Goal: Task Accomplishment & Management: Use online tool/utility

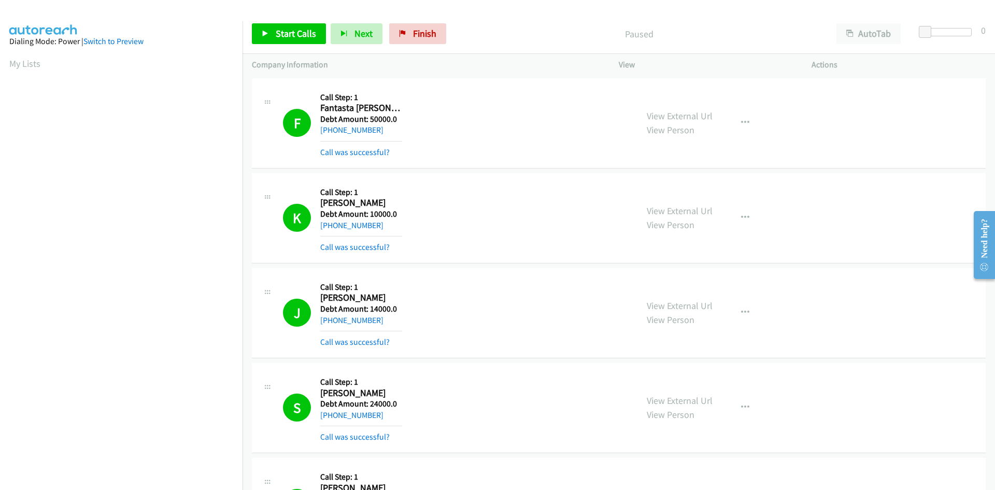
scroll to position [91, 0]
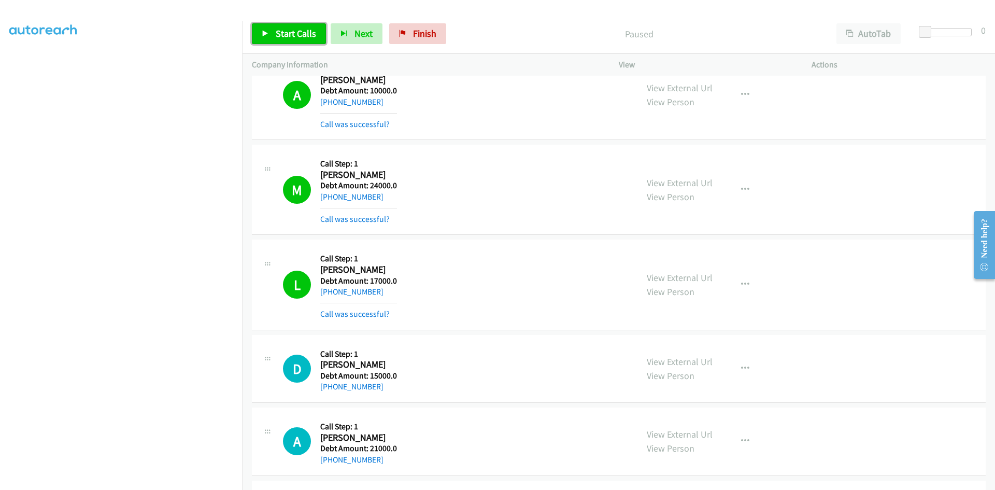
click at [287, 36] on span "Start Calls" at bounding box center [296, 33] width 40 height 12
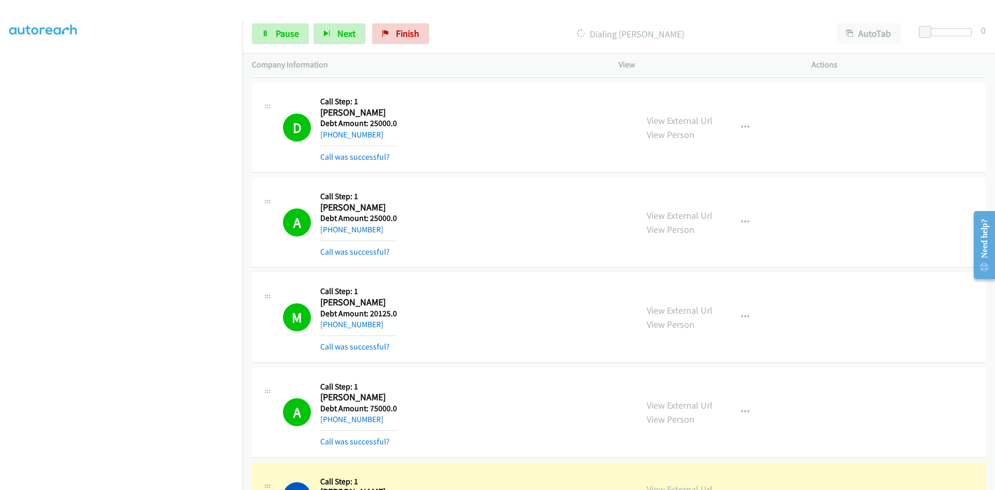
scroll to position [2435, 0]
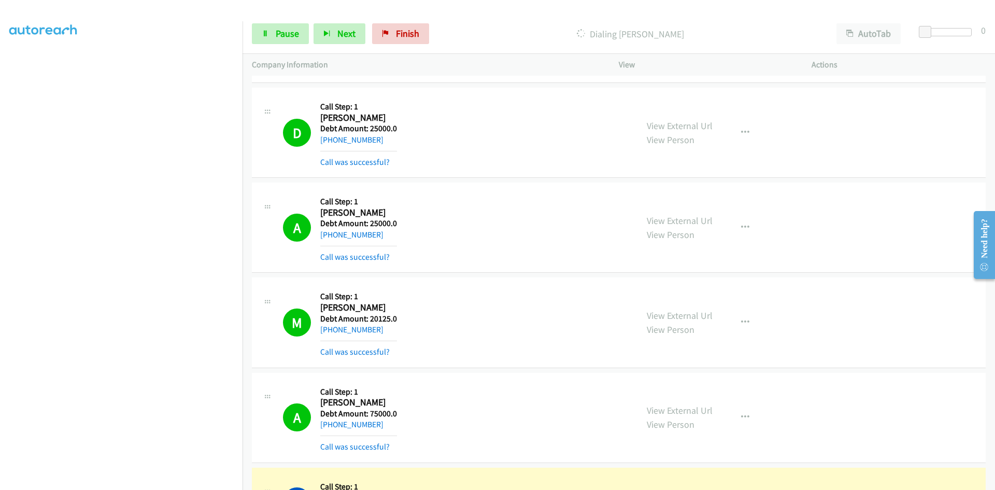
drag, startPoint x: 341, startPoint y: 306, endPoint x: 400, endPoint y: 306, distance: 58.6
click at [400, 306] on div "M Callback Scheduled Call Step: 1 [PERSON_NAME] America/Chicago Debt Amount: 20…" at bounding box center [455, 322] width 345 height 71
copy h2 "Demaertelaere"
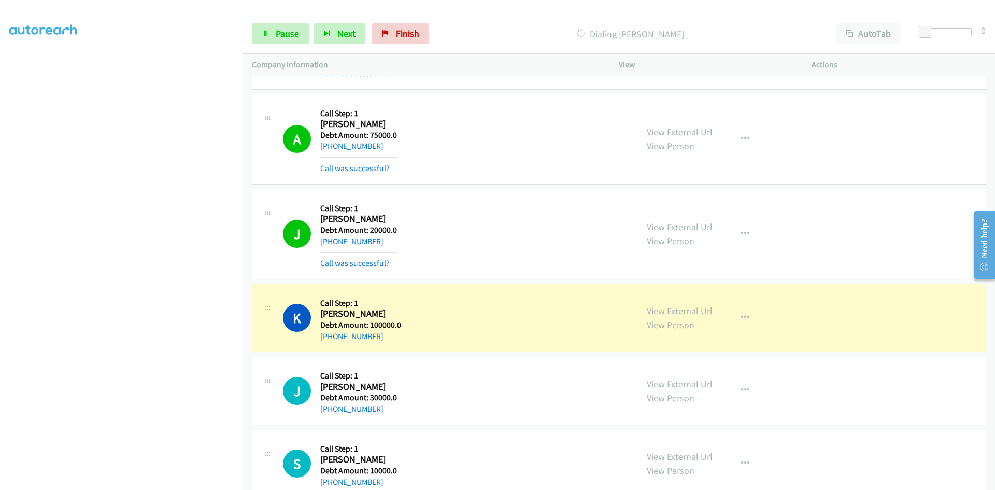
scroll to position [2686, 0]
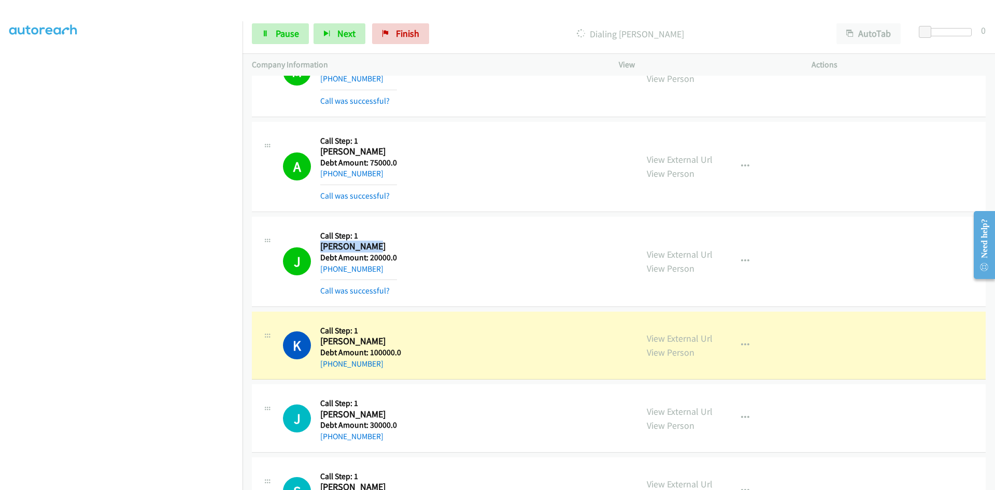
drag, startPoint x: 322, startPoint y: 248, endPoint x: 391, endPoint y: 248, distance: 68.9
click at [391, 248] on h2 "[PERSON_NAME]" at bounding box center [358, 246] width 77 height 12
copy h2 "[PERSON_NAME]"
click at [484, 240] on div "J Callback Scheduled Call Step: 1 [PERSON_NAME] America/Chicago Debt Amount: 20…" at bounding box center [455, 261] width 345 height 71
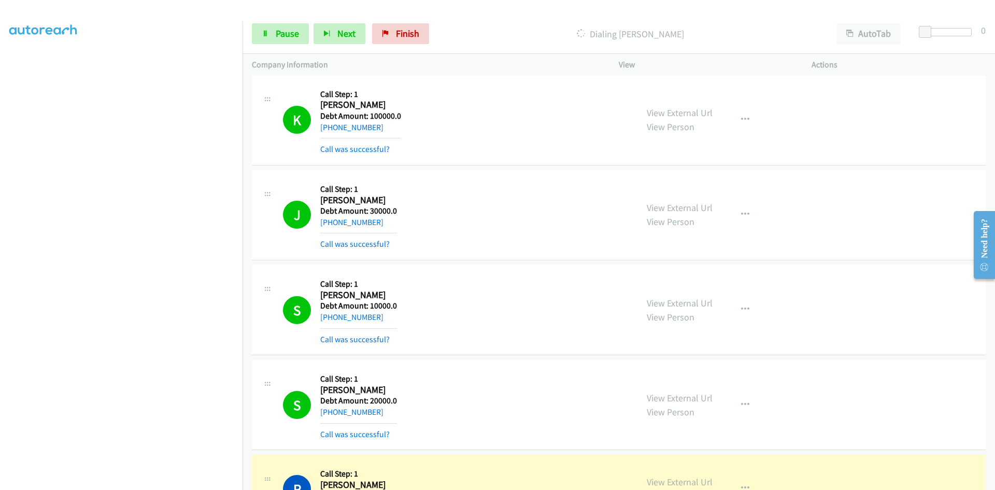
scroll to position [3049, 0]
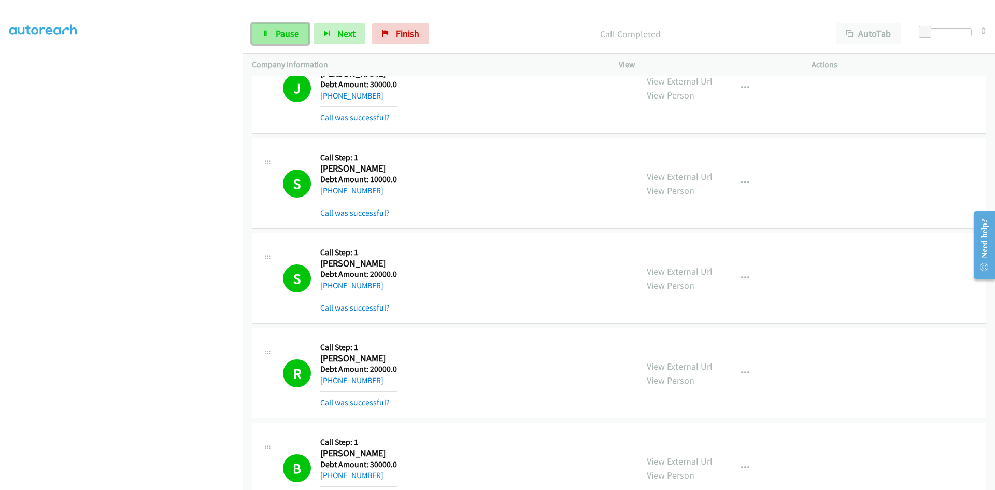
click at [291, 26] on link "Pause" at bounding box center [280, 33] width 57 height 21
click at [256, 35] on link "Start Calls" at bounding box center [289, 33] width 74 height 21
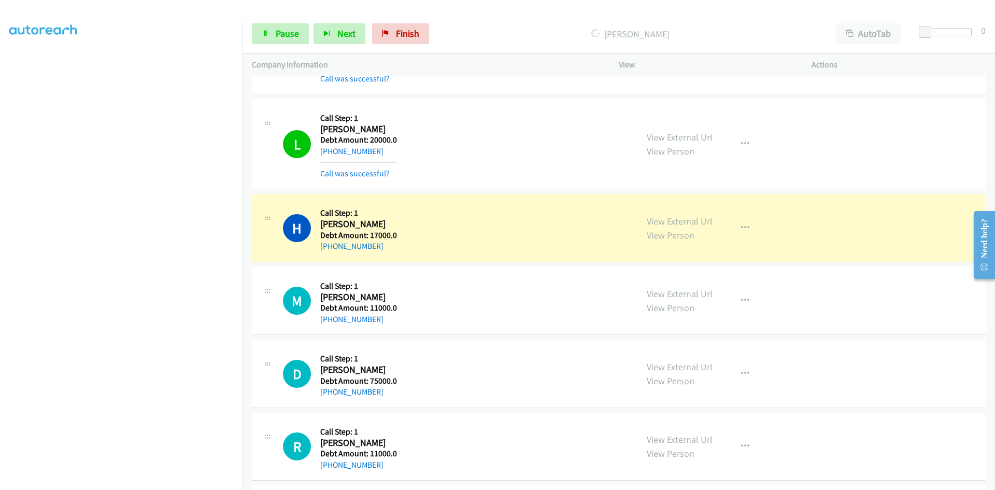
scroll to position [4781, 0]
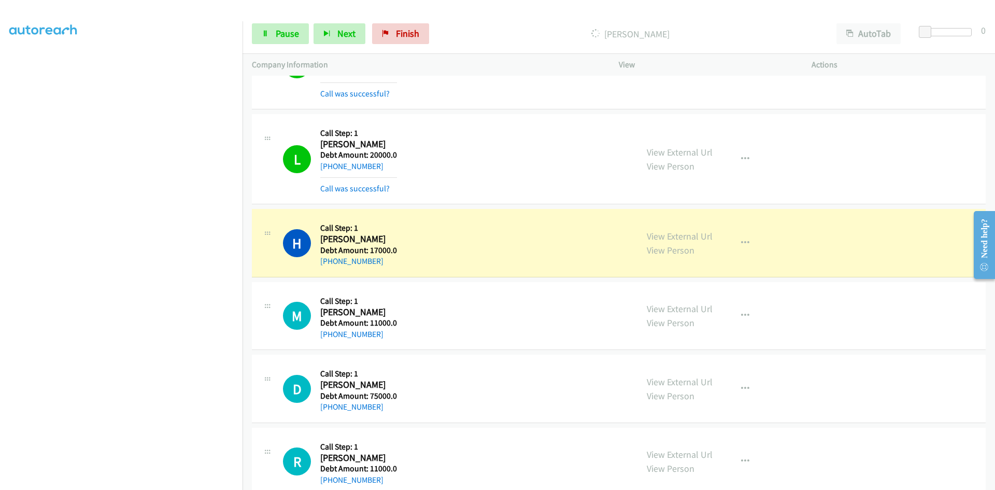
click at [309, 28] on div "Start Calls Pause Next Finish" at bounding box center [343, 33] width 182 height 21
click at [290, 33] on span "Pause" at bounding box center [287, 33] width 23 height 12
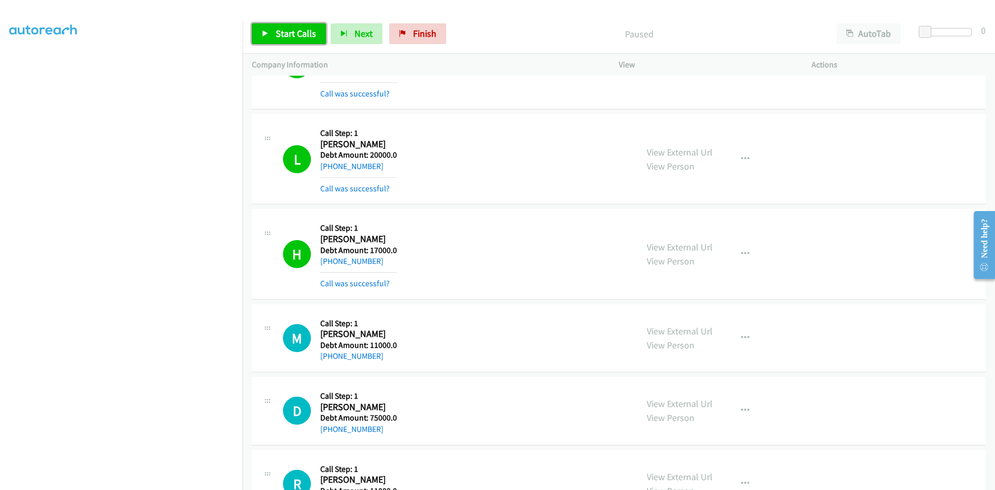
click at [304, 38] on span "Start Calls" at bounding box center [296, 33] width 40 height 12
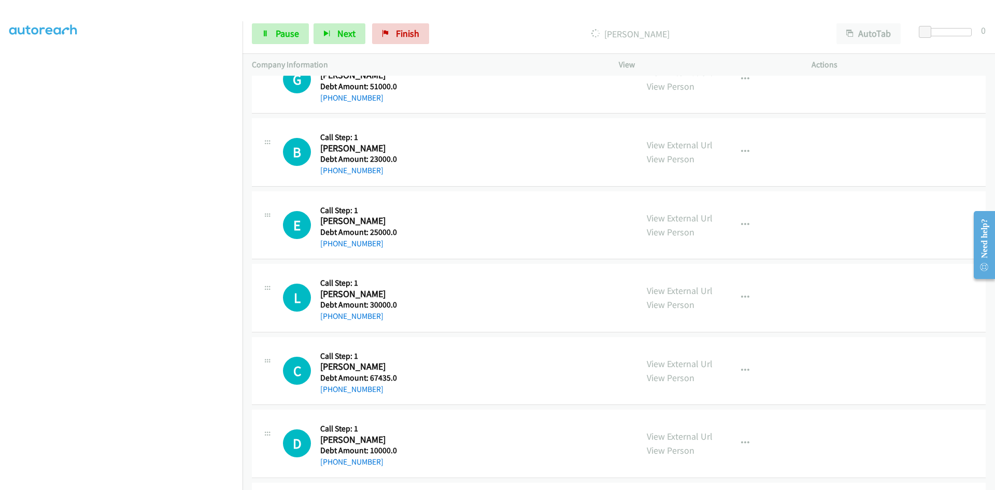
scroll to position [5909, 0]
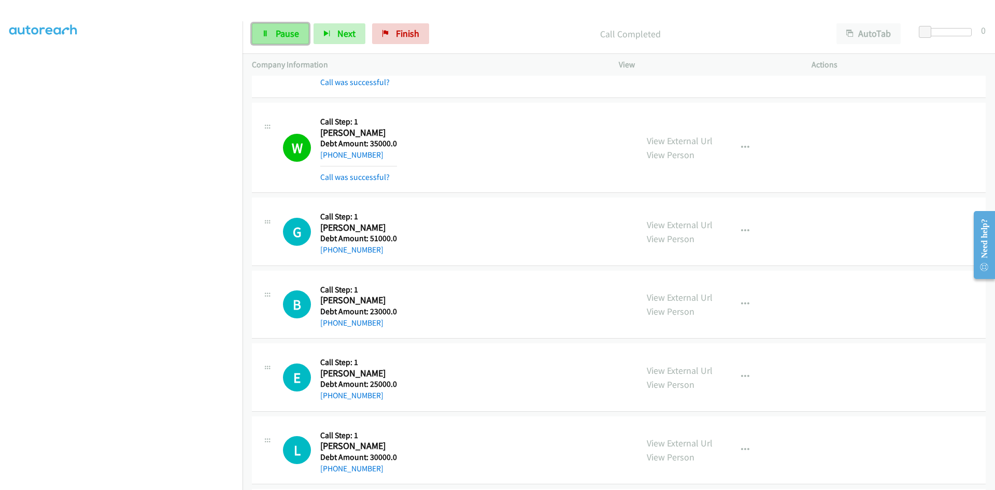
click at [269, 34] on link "Pause" at bounding box center [280, 33] width 57 height 21
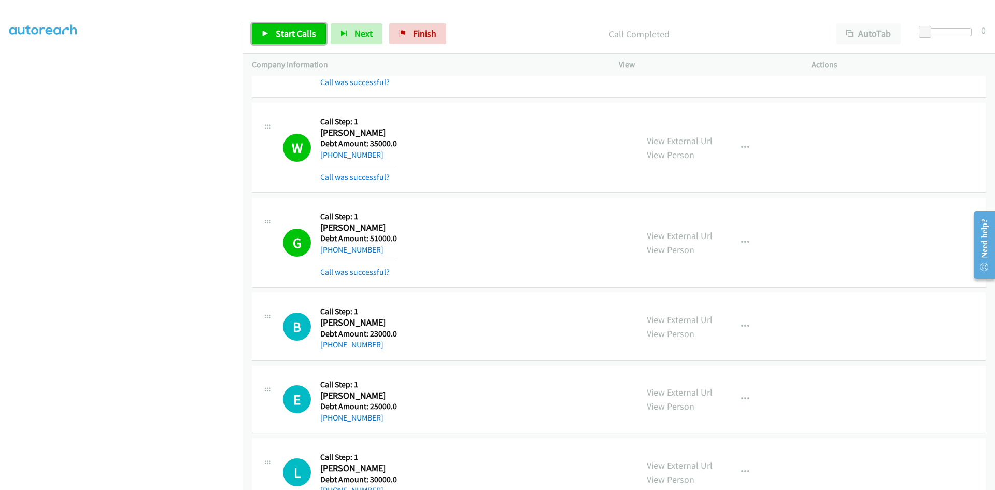
click at [272, 27] on link "Start Calls" at bounding box center [289, 33] width 74 height 21
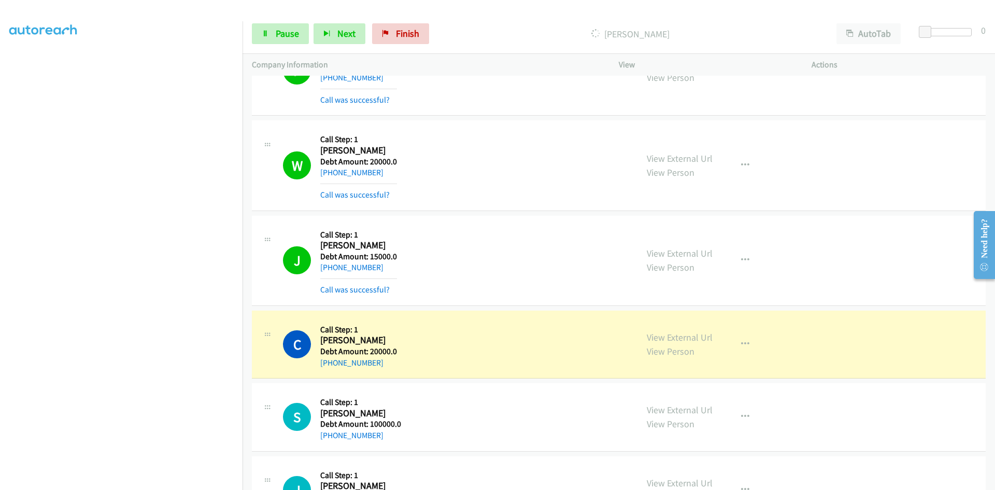
scroll to position [6842, 0]
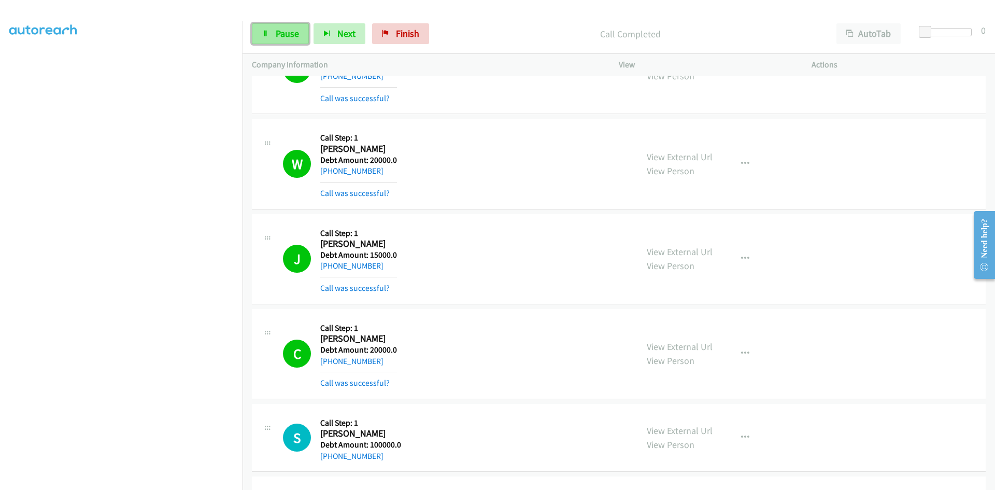
click at [265, 31] on icon at bounding box center [265, 34] width 7 height 7
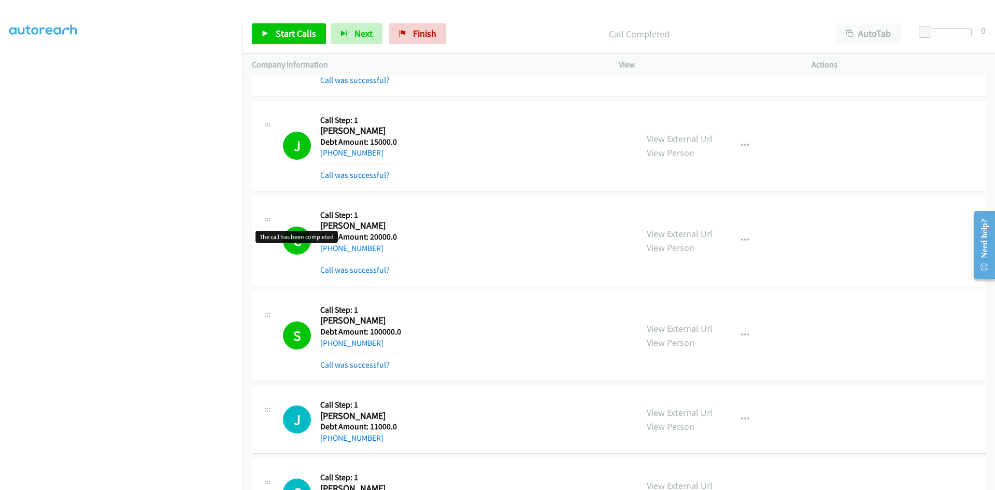
scroll to position [7049, 0]
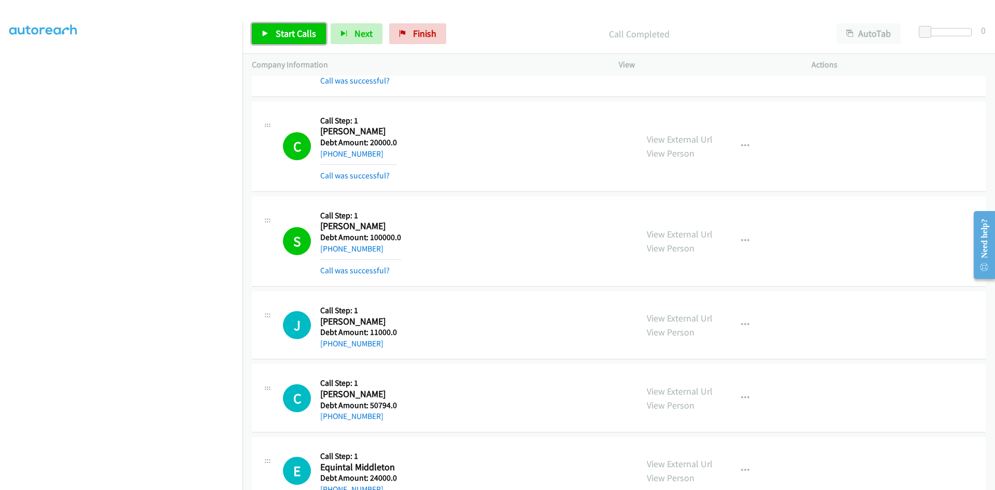
click at [282, 29] on span "Start Calls" at bounding box center [296, 33] width 40 height 12
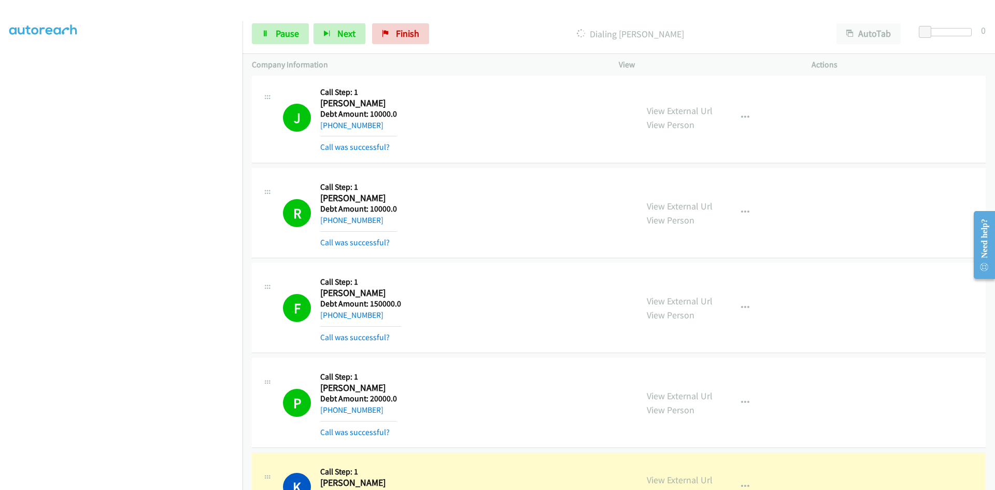
scroll to position [8234, 0]
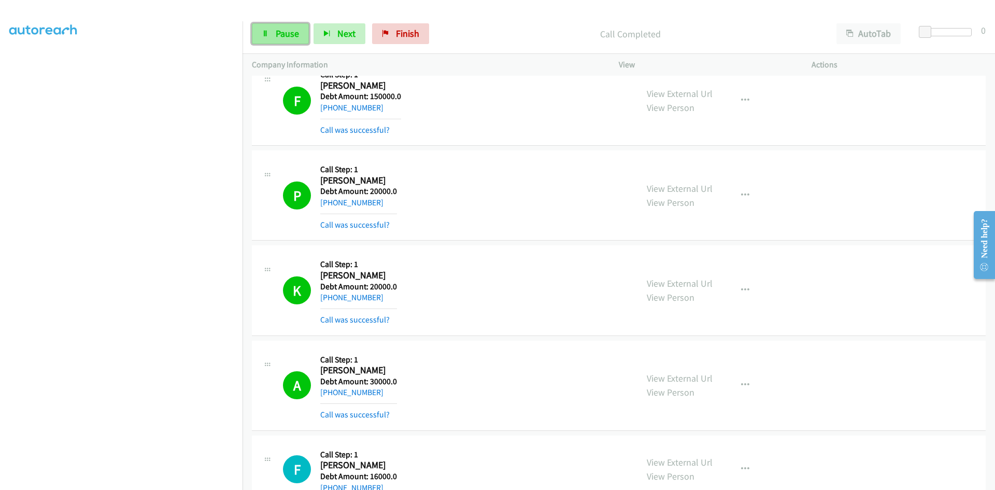
click at [274, 37] on link "Pause" at bounding box center [280, 33] width 57 height 21
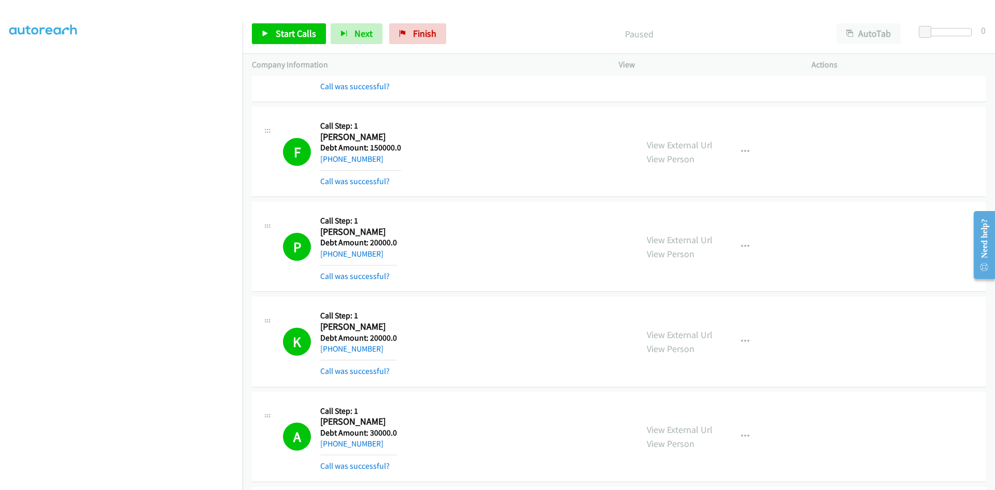
scroll to position [8182, 0]
click at [274, 31] on link "Start Calls" at bounding box center [289, 33] width 74 height 21
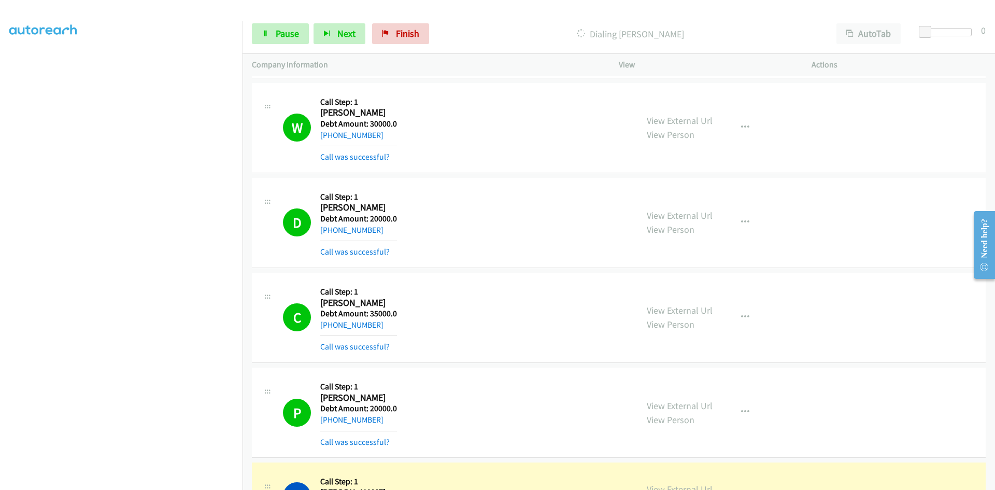
scroll to position [9115, 0]
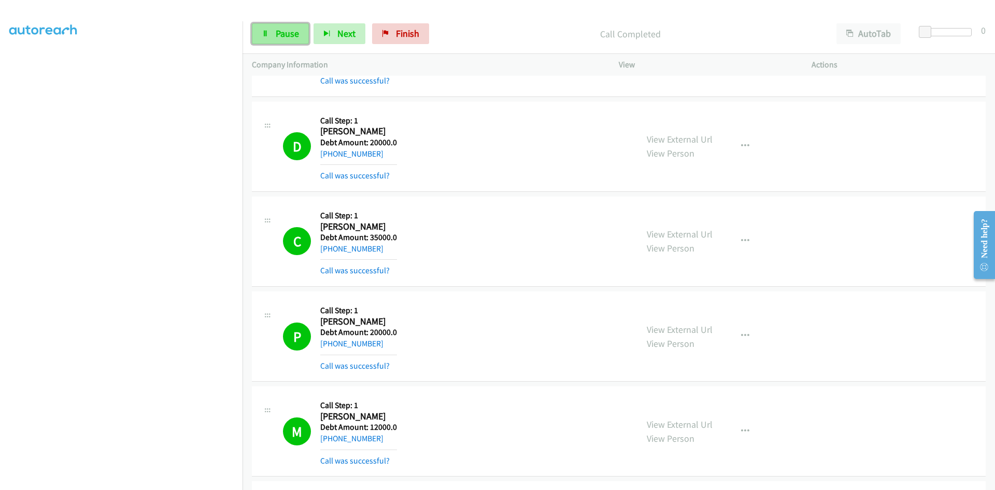
click at [282, 32] on span "Pause" at bounding box center [287, 33] width 23 height 12
click at [290, 31] on span "Start Calls" at bounding box center [296, 33] width 40 height 12
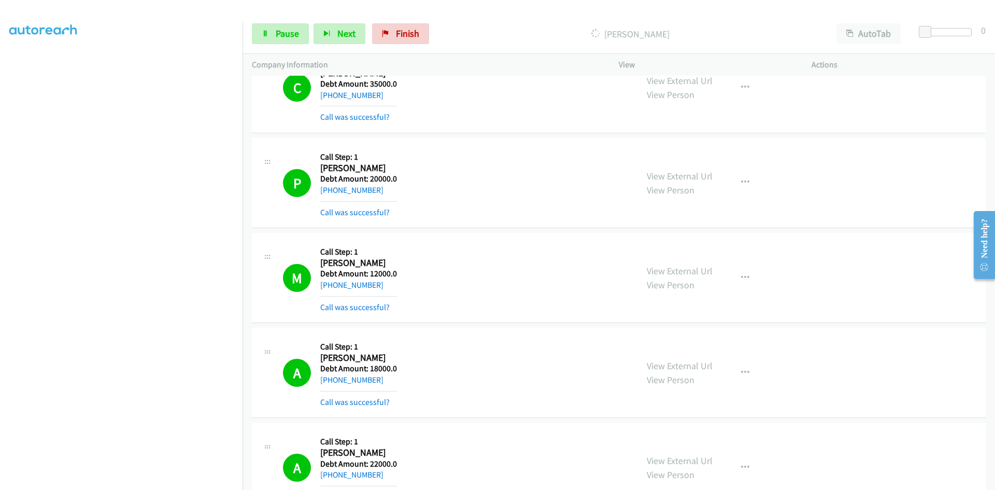
scroll to position [9270, 0]
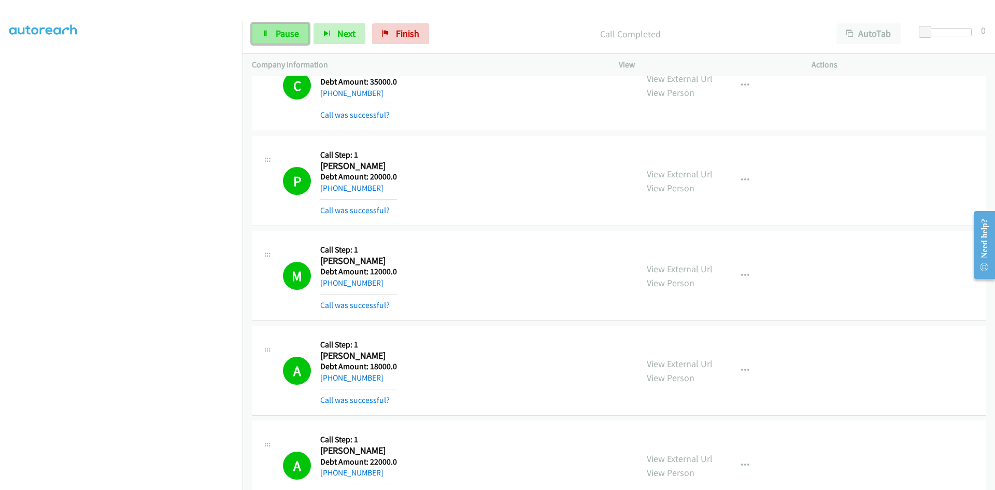
click at [271, 37] on link "Pause" at bounding box center [280, 33] width 57 height 21
click at [273, 32] on link "Start Calls" at bounding box center [289, 33] width 74 height 21
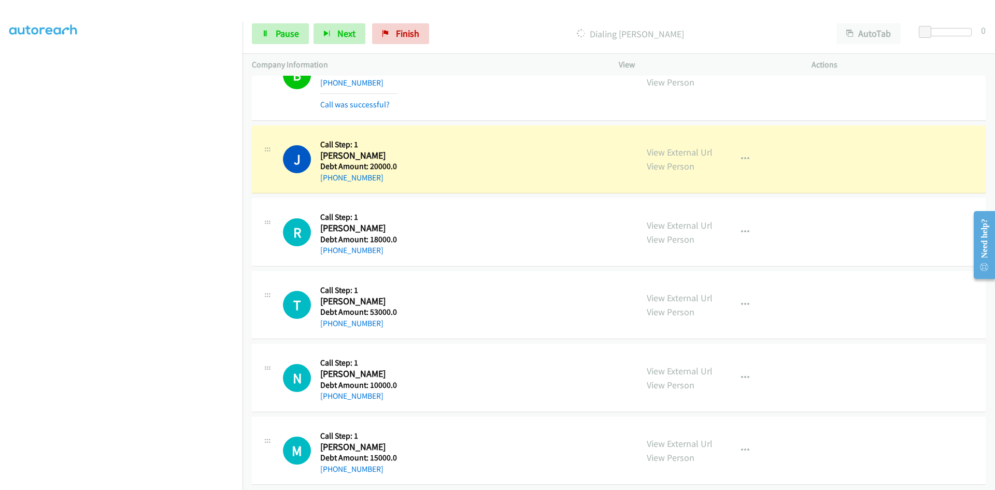
scroll to position [10714, 0]
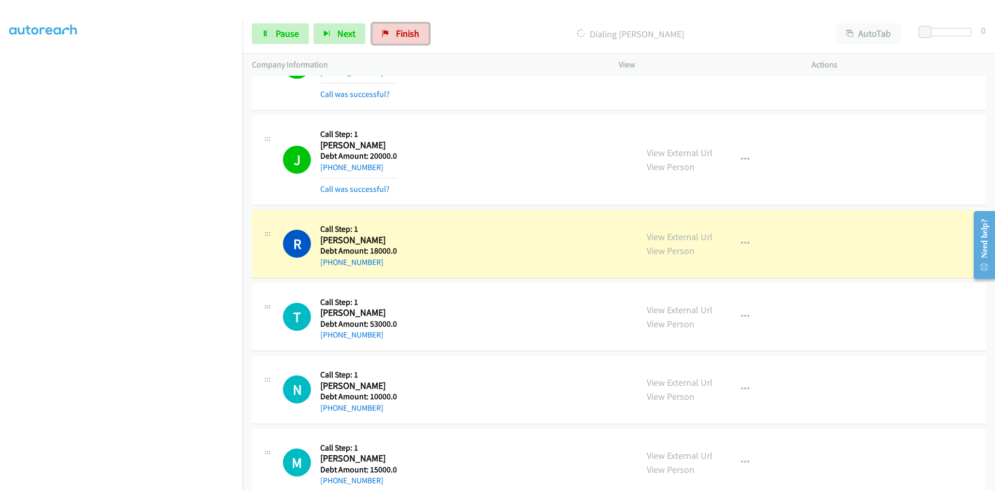
drag, startPoint x: 395, startPoint y: 31, endPoint x: 543, endPoint y: 48, distance: 148.2
click at [396, 31] on span "Finish" at bounding box center [407, 33] width 23 height 12
